Goal: Find specific page/section

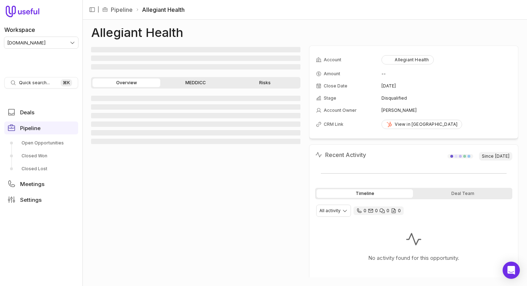
click at [304, 33] on div "Allegiant Health" at bounding box center [304, 32] width 427 height 9
click at [45, 154] on link "Closed Won" at bounding box center [41, 155] width 74 height 11
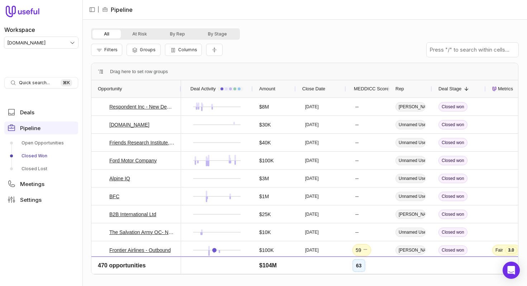
click at [319, 88] on span "Close Date" at bounding box center [313, 89] width 23 height 9
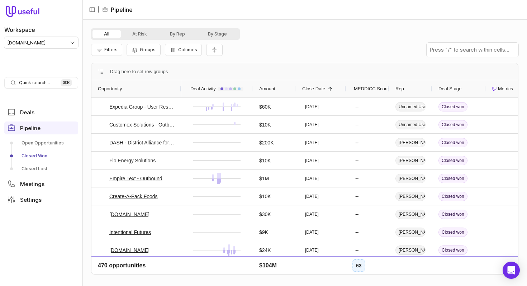
click at [319, 88] on span "Close Date" at bounding box center [313, 89] width 23 height 9
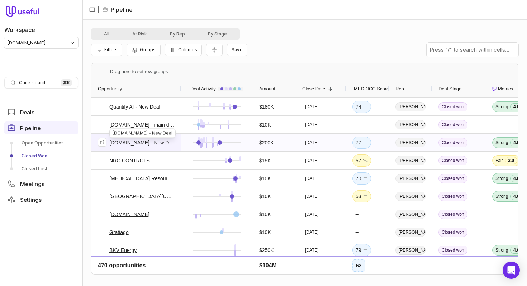
click at [151, 141] on link "[DOMAIN_NAME] - New Deal" at bounding box center [141, 142] width 65 height 9
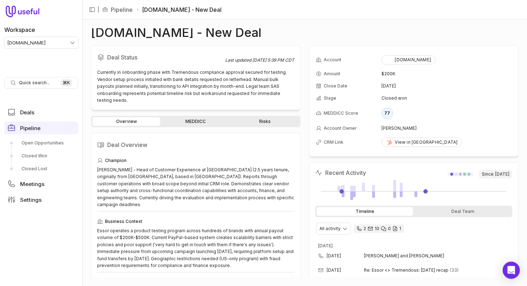
click at [307, 101] on div "Deal Status Last updated Aug 14, 2025, 5:39 PM CDT Currently in onboarding phas…" at bounding box center [304, 162] width 427 height 232
